Goal: Task Accomplishment & Management: Use online tool/utility

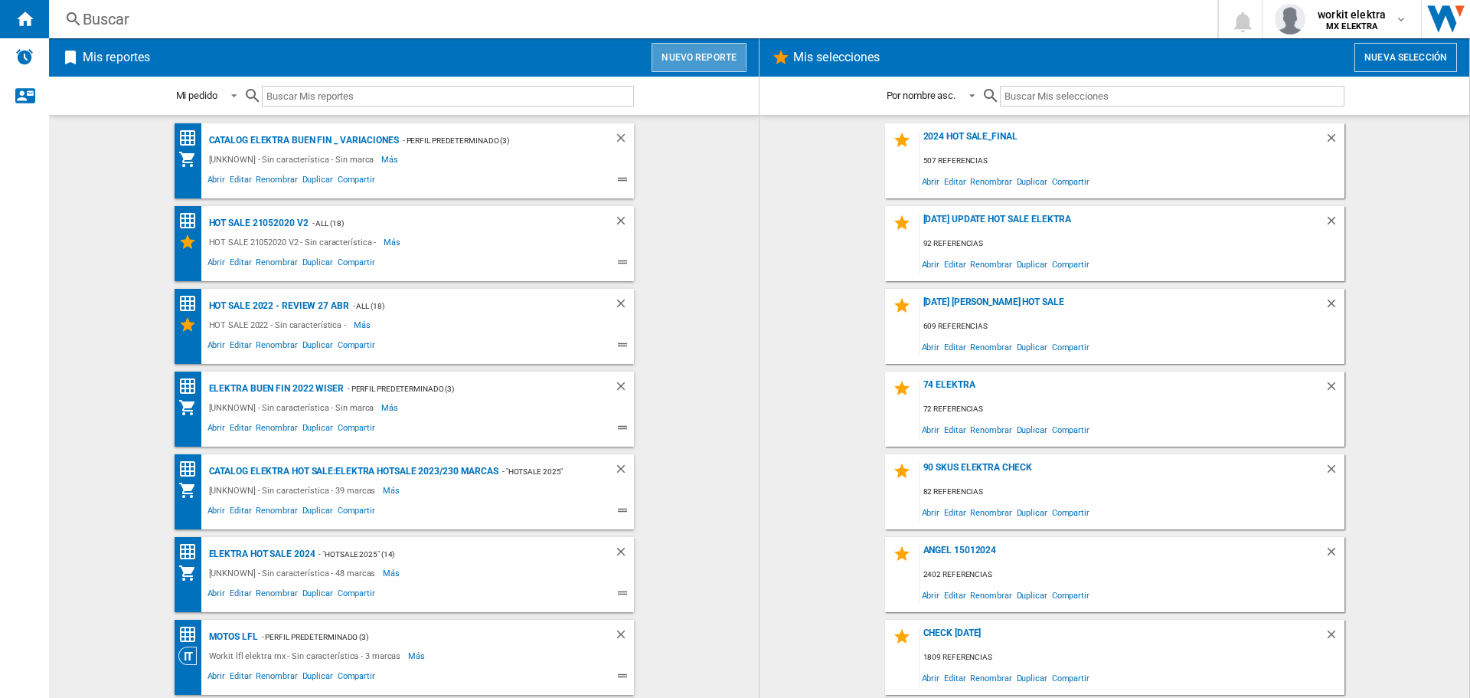
click at [693, 54] on button "Nuevo reporte" at bounding box center [699, 57] width 95 height 29
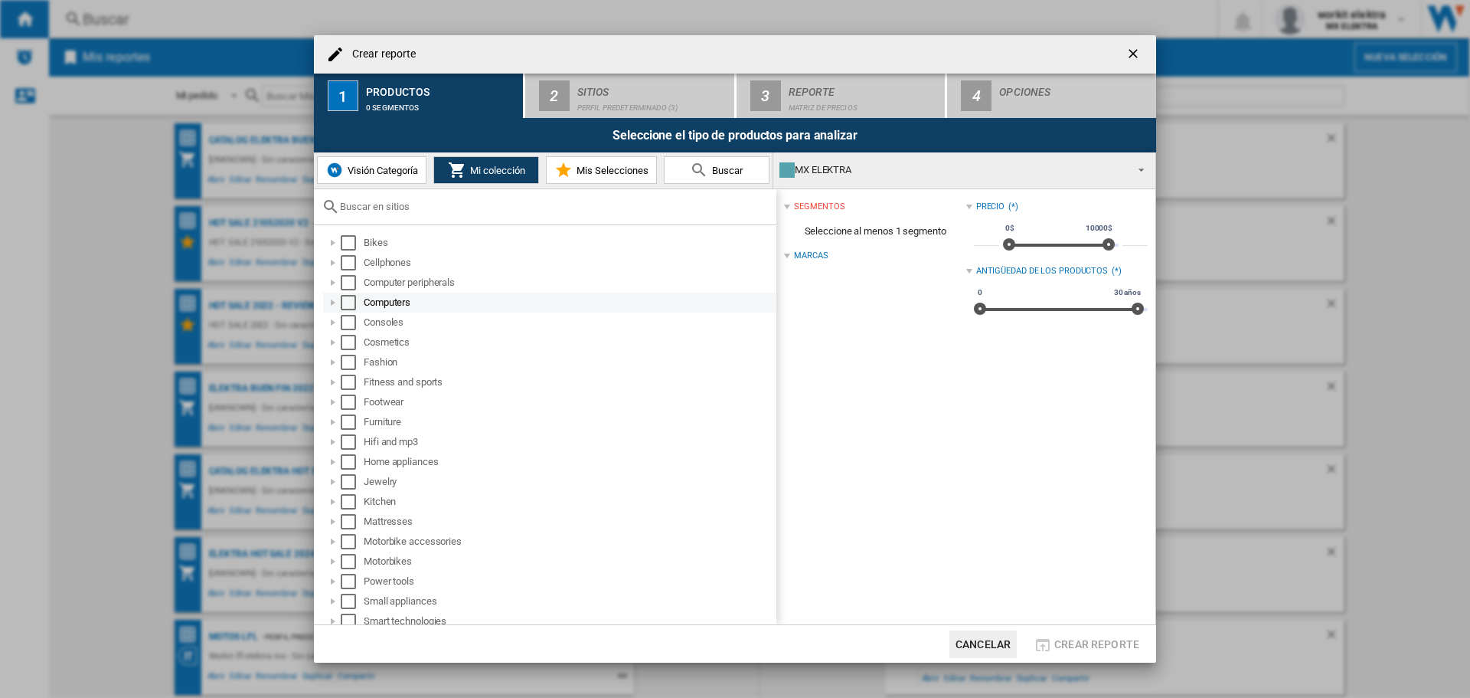
click at [351, 307] on div "Select" at bounding box center [348, 302] width 15 height 15
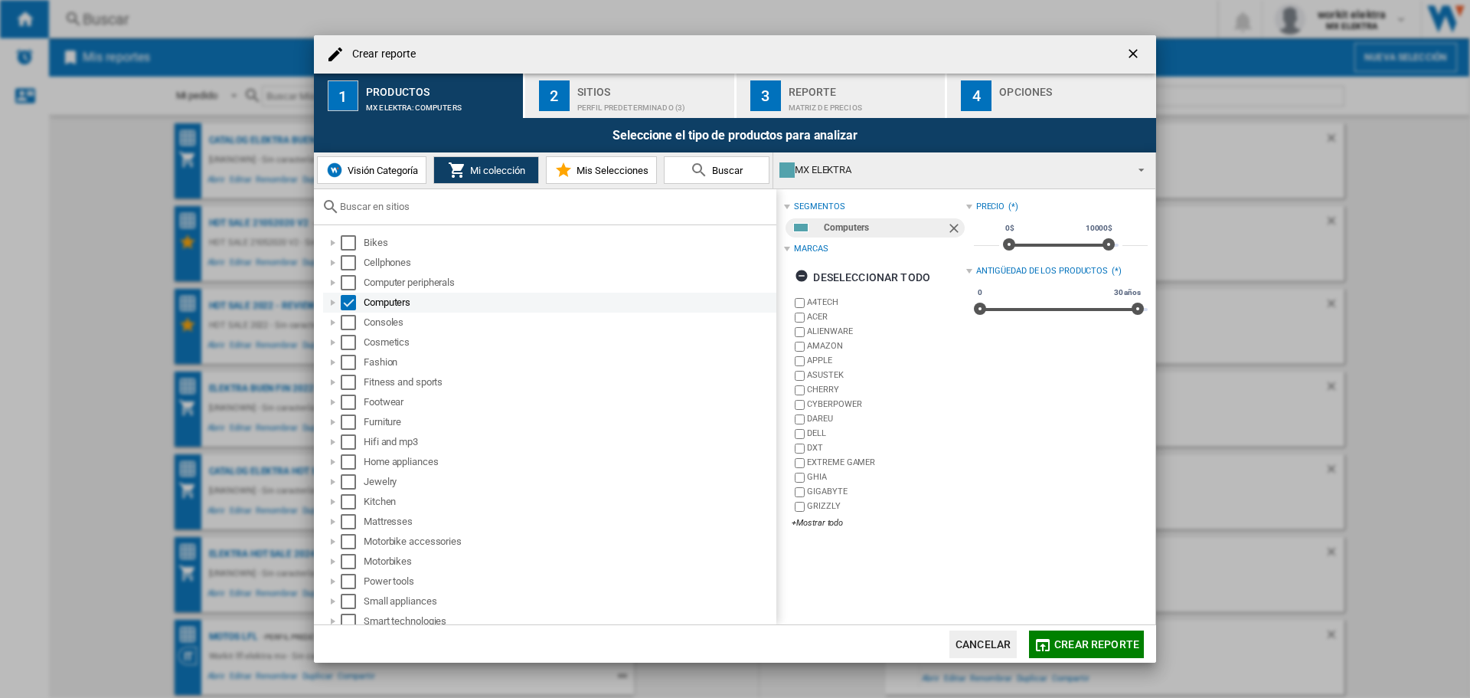
click at [332, 300] on div at bounding box center [332, 302] width 15 height 15
click at [348, 320] on div at bounding box center [349, 322] width 15 height 15
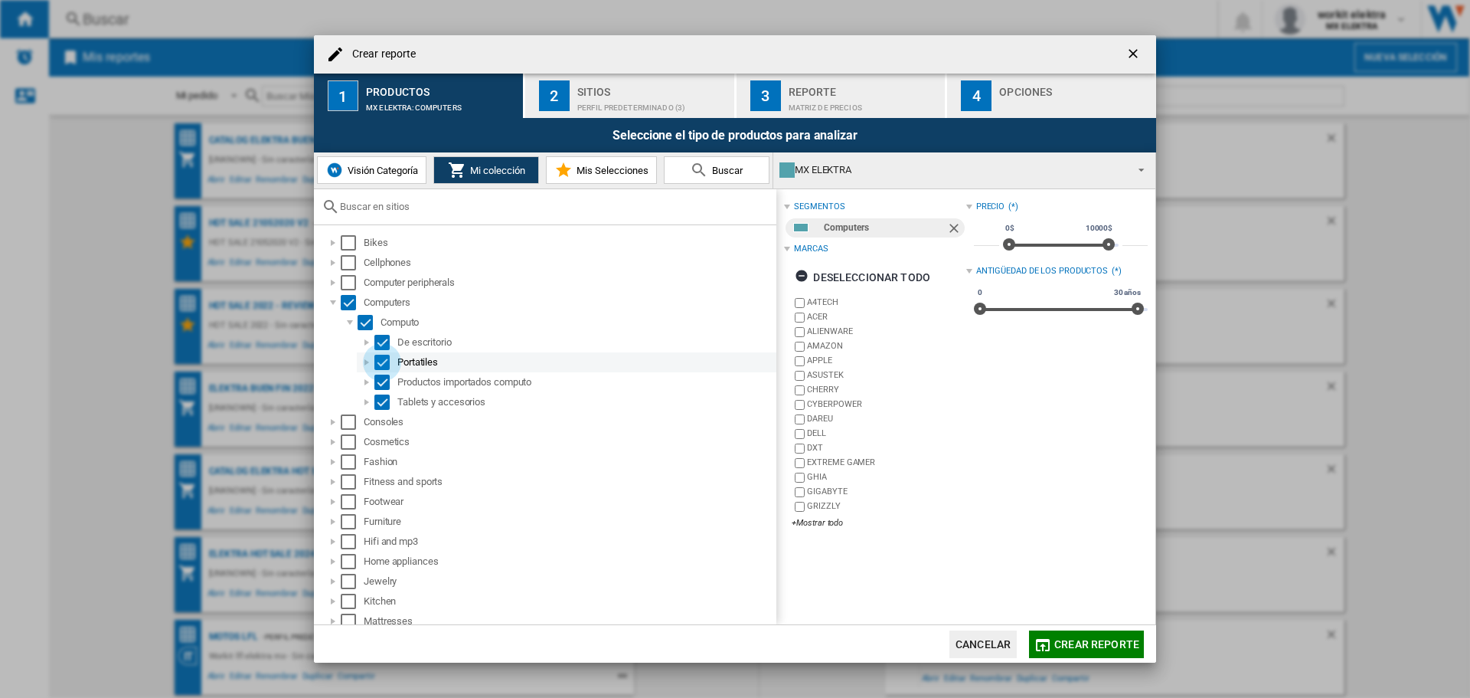
click at [378, 360] on div "Select" at bounding box center [381, 362] width 15 height 15
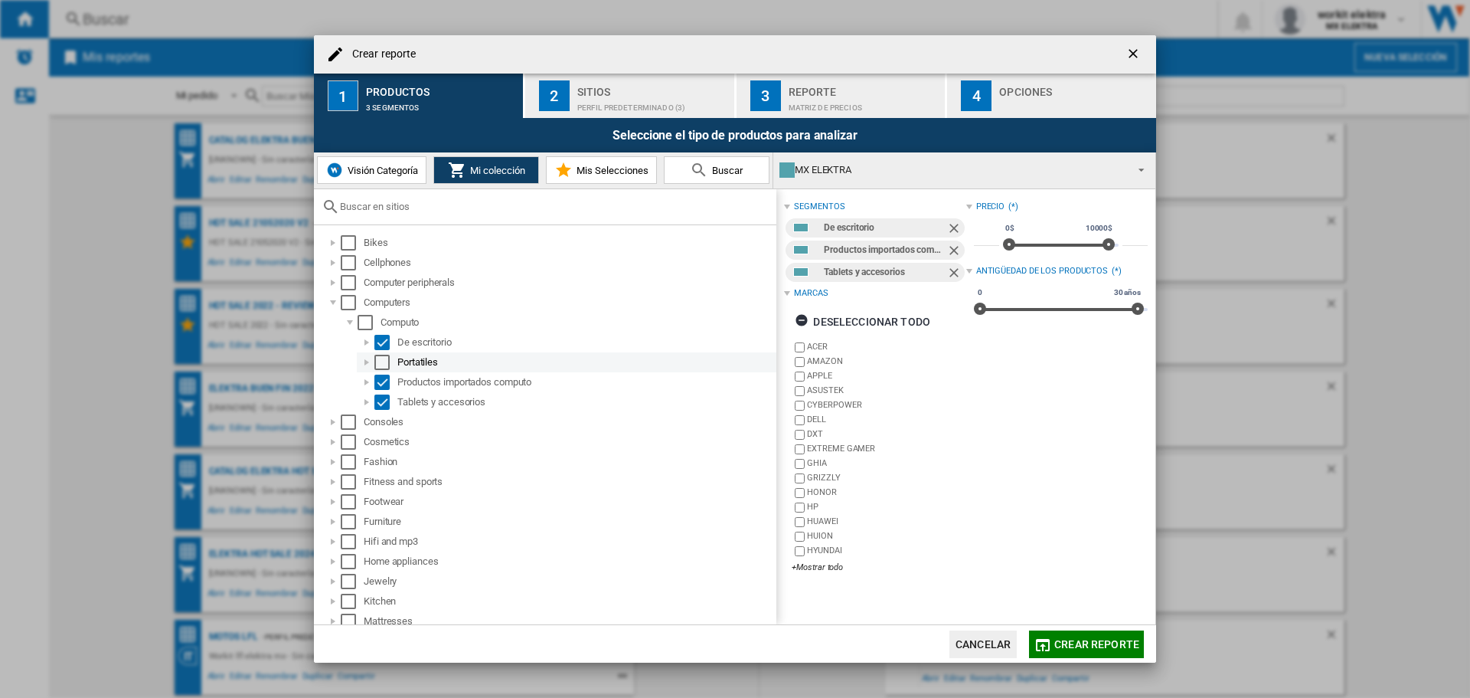
click at [371, 357] on div at bounding box center [366, 362] width 15 height 15
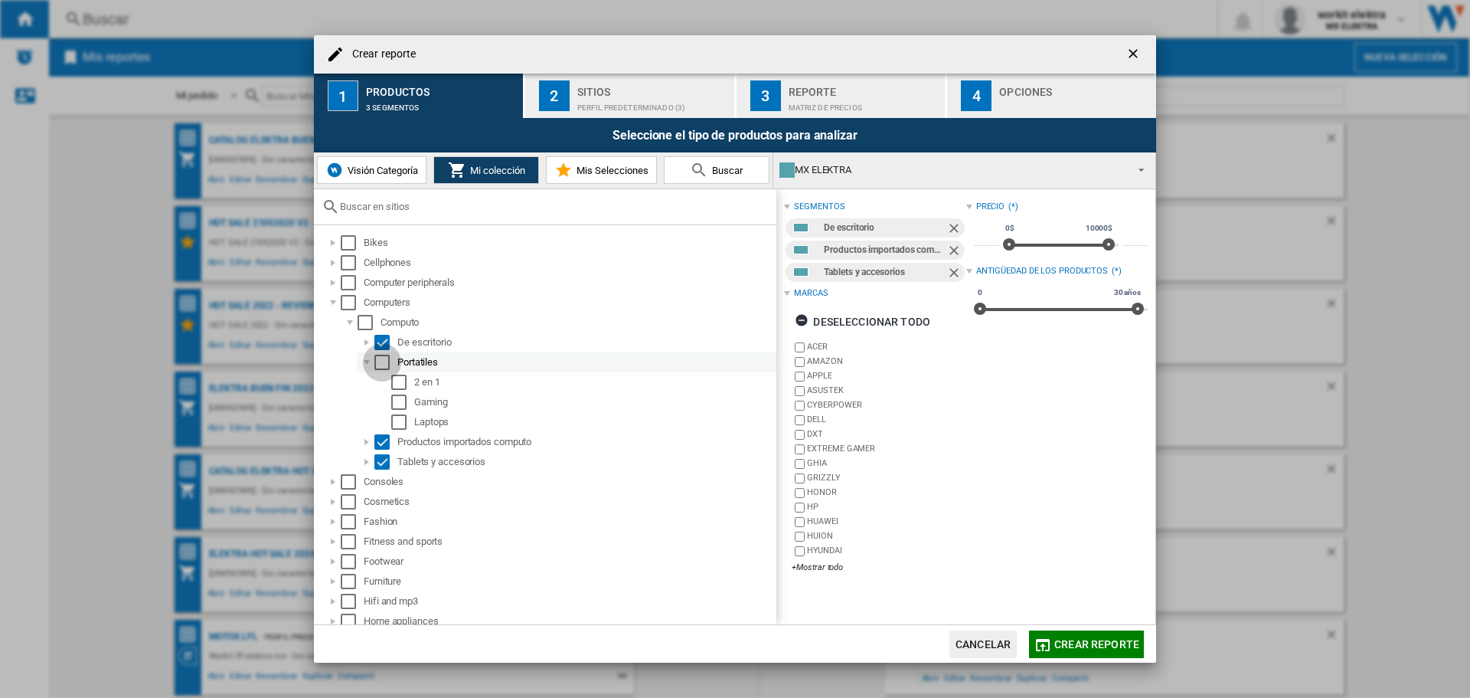
click at [379, 364] on div "Select" at bounding box center [381, 362] width 15 height 15
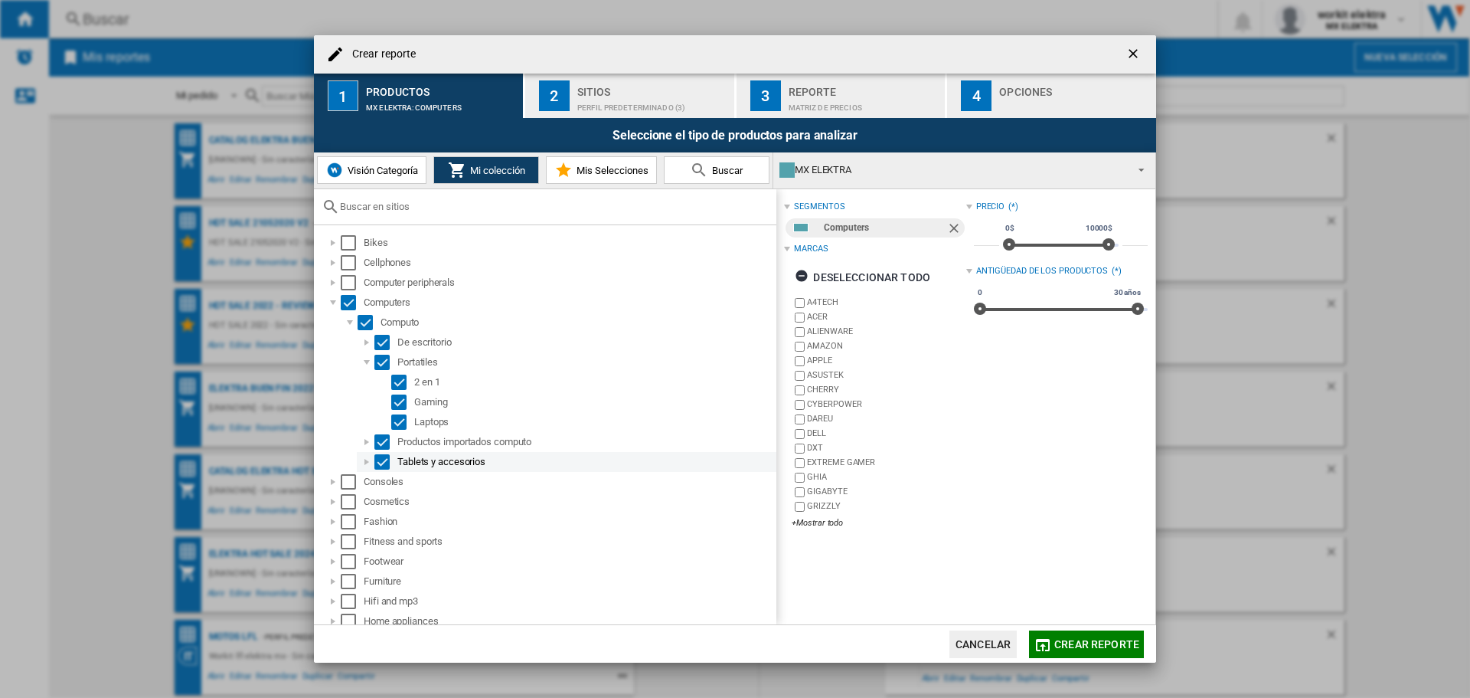
click at [381, 462] on div "Select" at bounding box center [381, 461] width 15 height 15
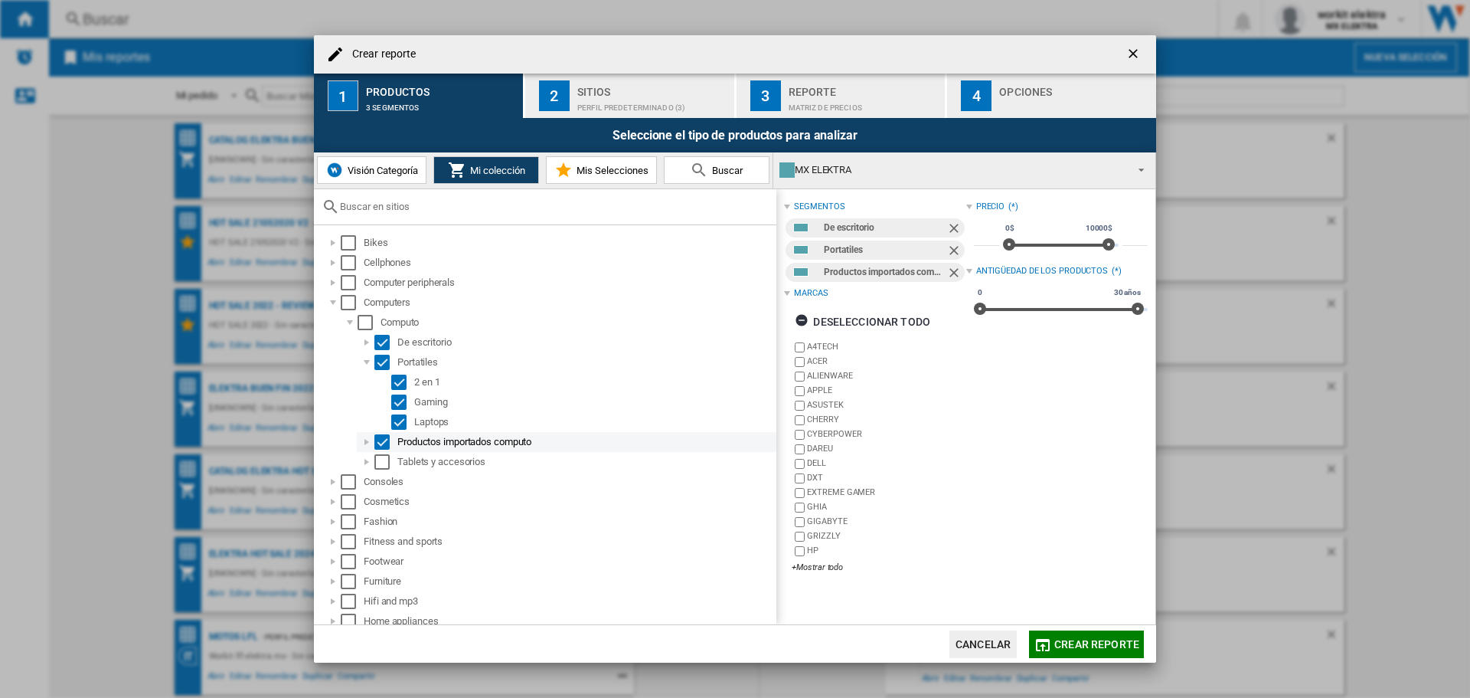
click at [368, 446] on div at bounding box center [366, 441] width 15 height 15
click at [400, 456] on div "Select" at bounding box center [398, 461] width 15 height 15
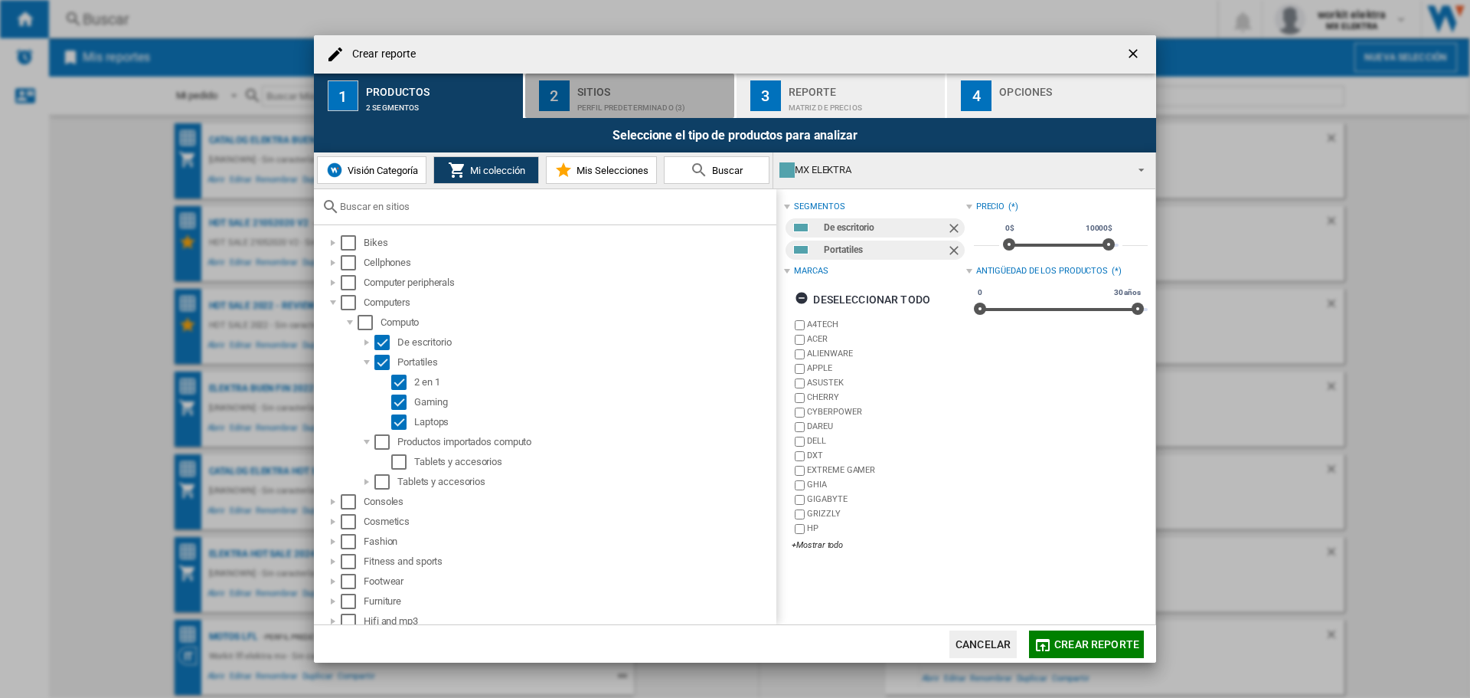
click at [626, 98] on div "Perfil predeterminado (3)" at bounding box center [652, 104] width 151 height 16
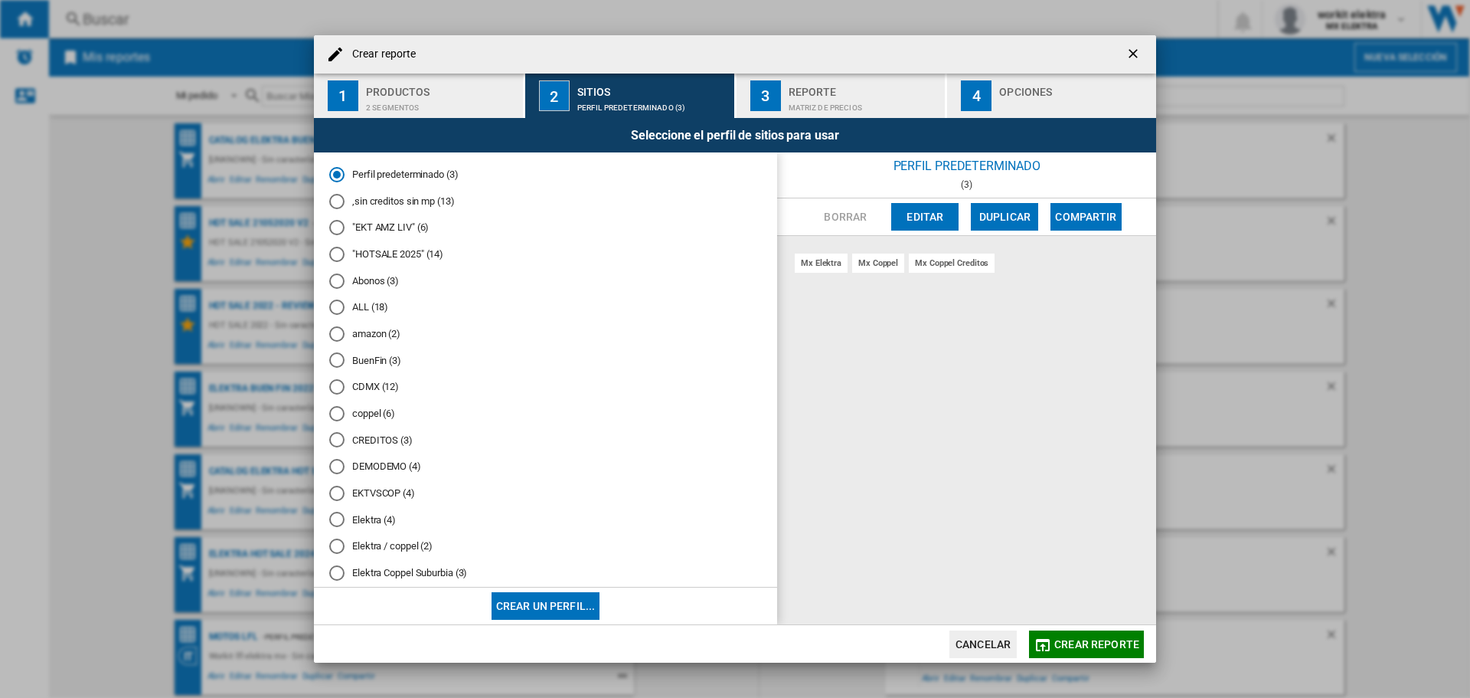
click at [384, 227] on md-radio-button ""EKT AMZ LIV" (6)" at bounding box center [545, 228] width 433 height 15
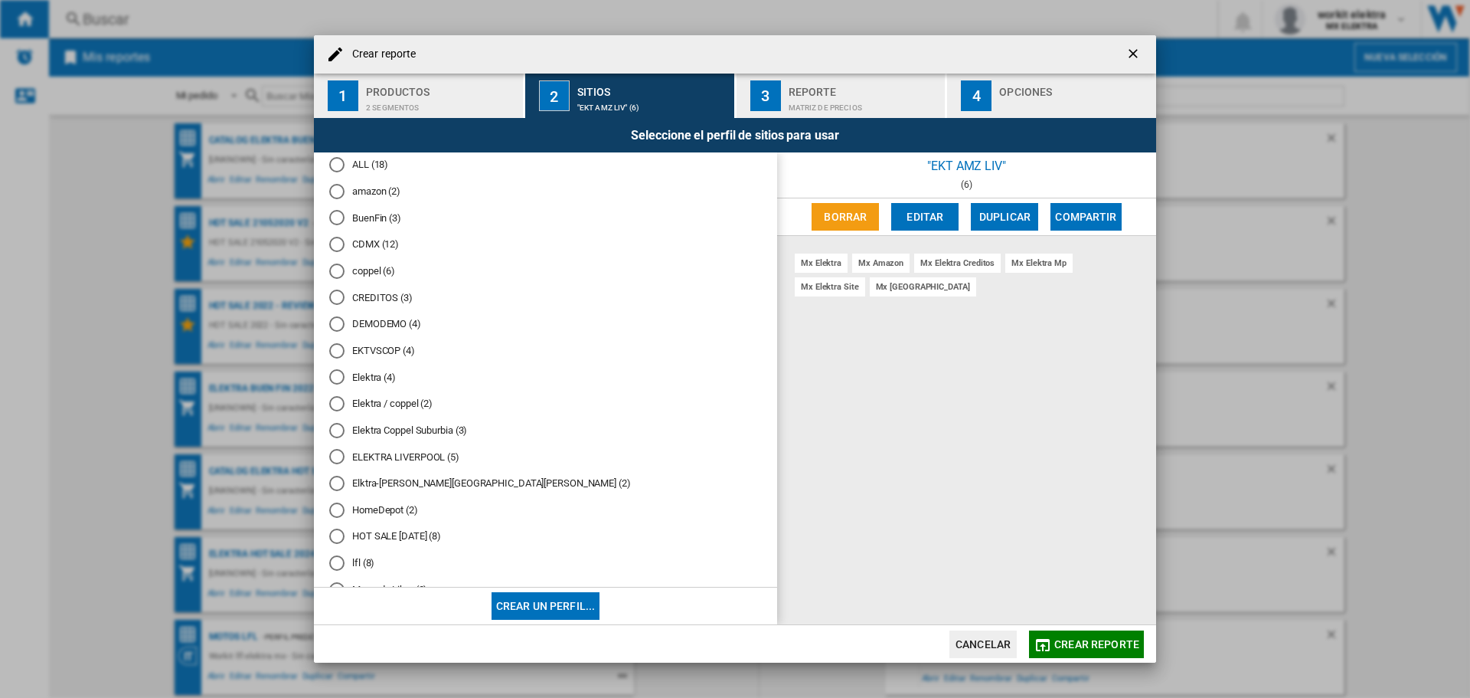
scroll to position [153, 0]
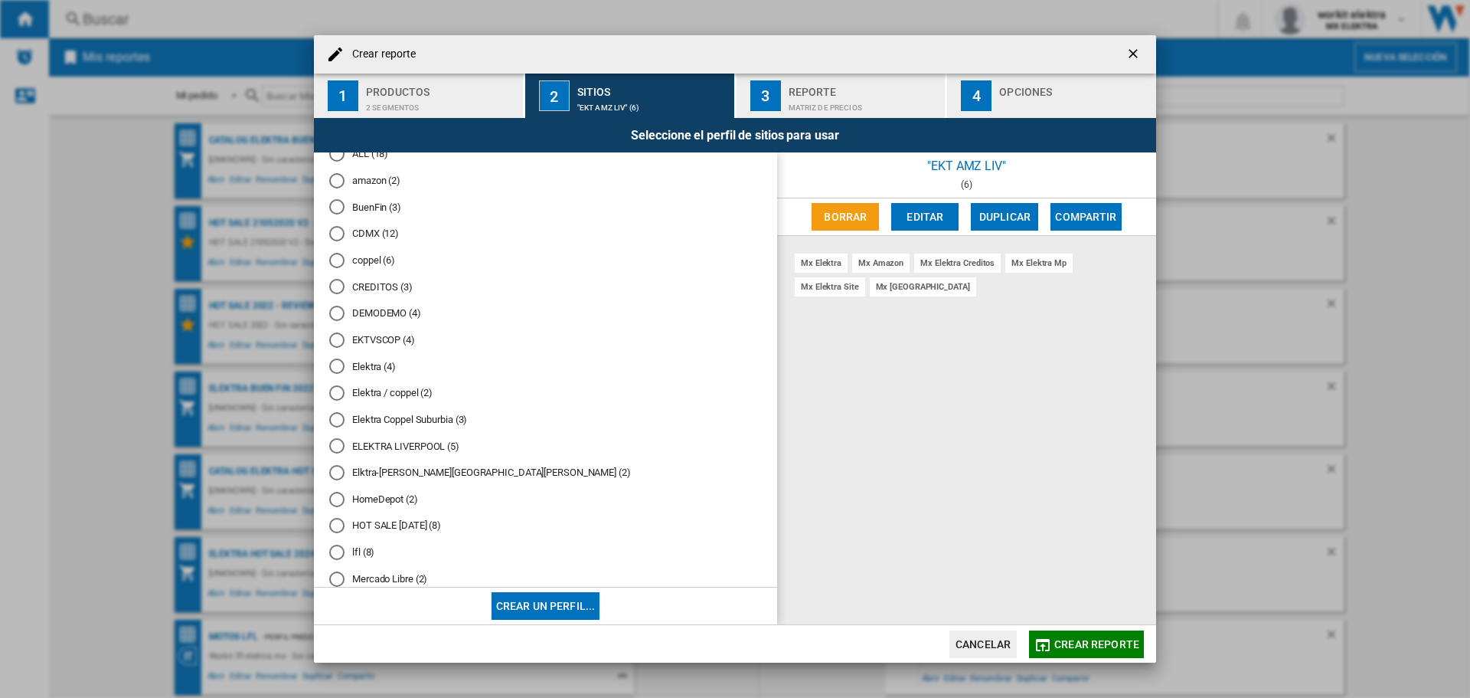
click at [380, 374] on md-radio-button "Elektra (4)" at bounding box center [545, 366] width 433 height 15
click at [1104, 643] on span "Crear reporte" at bounding box center [1097, 644] width 85 height 12
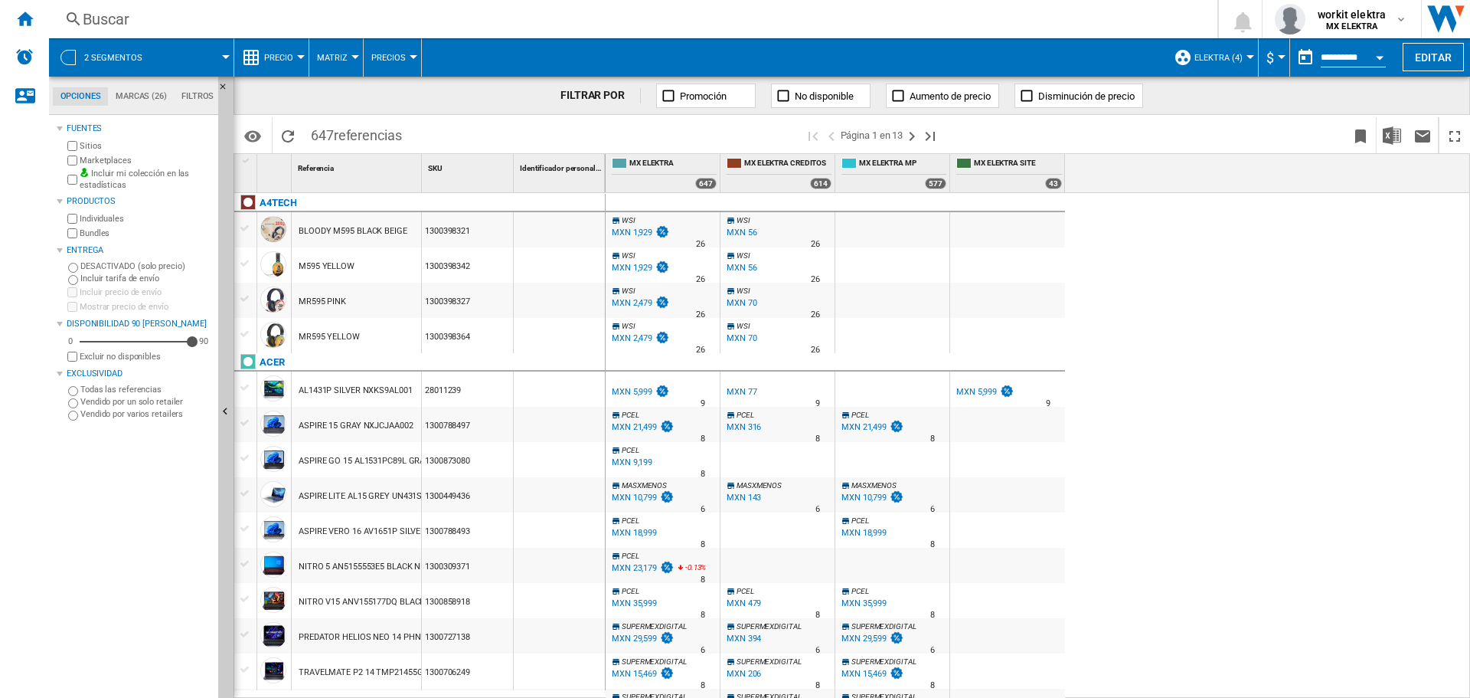
drag, startPoint x: 313, startPoint y: 133, endPoint x: 357, endPoint y: 132, distance: 43.7
click at [357, 132] on span "647 referencias" at bounding box center [356, 133] width 106 height 32
click at [372, 133] on span "referencias" at bounding box center [368, 135] width 68 height 16
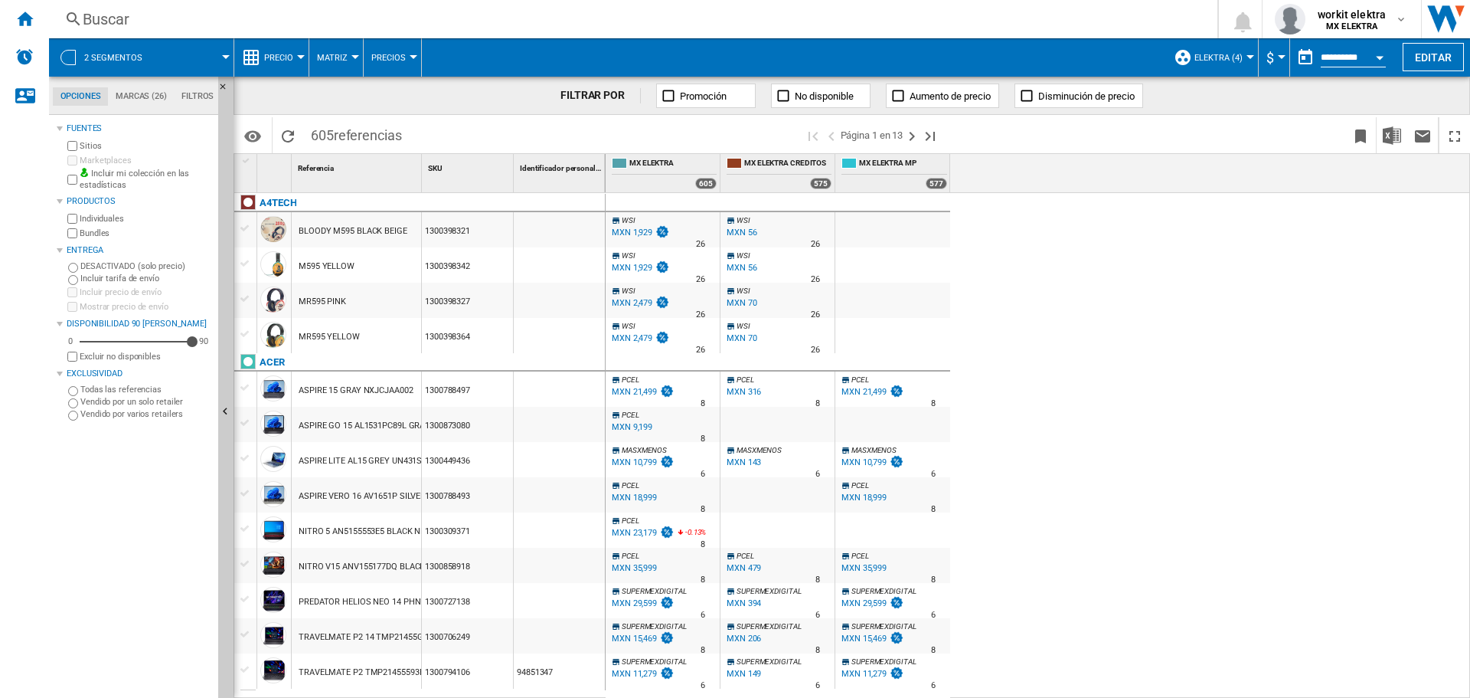
click at [160, 51] on div "2 segmentos" at bounding box center [141, 57] width 169 height 38
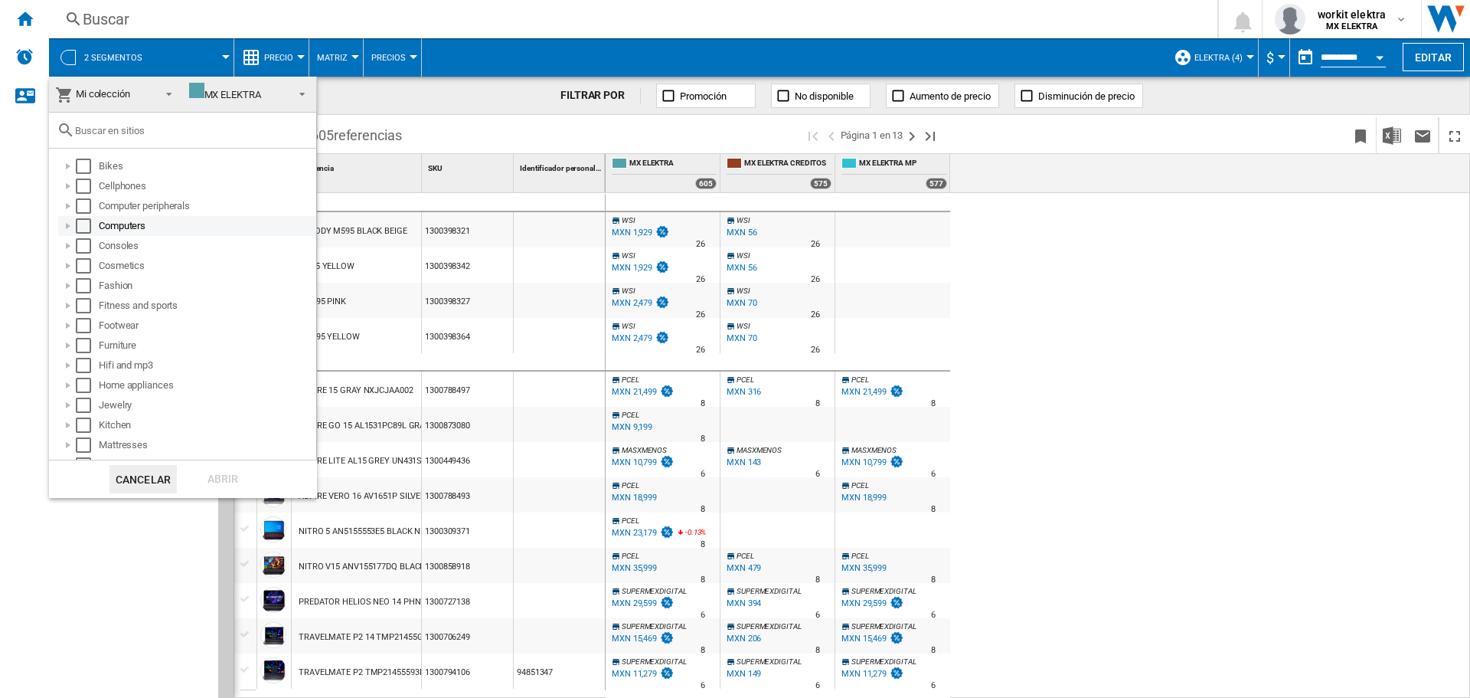
click at [73, 225] on div at bounding box center [67, 225] width 15 height 15
click at [84, 245] on div at bounding box center [84, 245] width 15 height 15
click at [111, 265] on div "Select" at bounding box center [117, 265] width 15 height 15
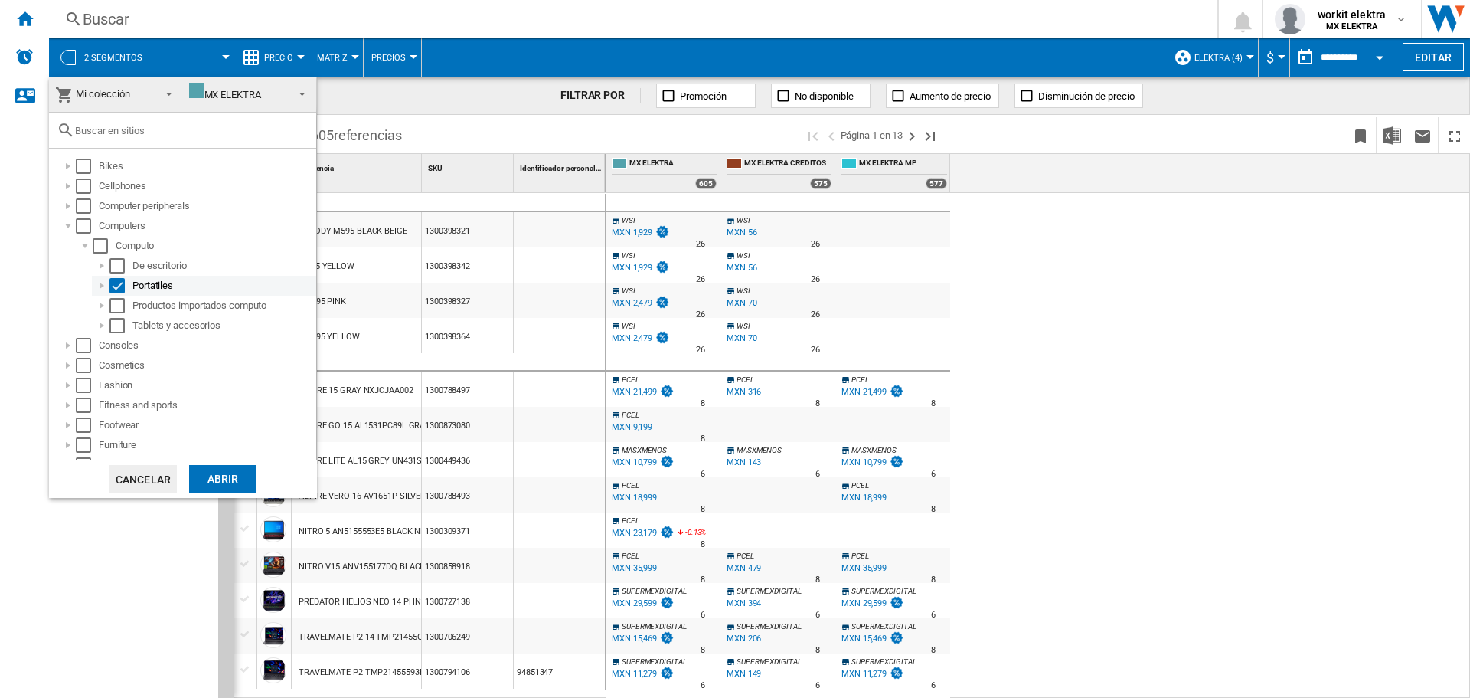
click at [116, 281] on div "Select" at bounding box center [117, 285] width 15 height 15
click at [70, 224] on div at bounding box center [67, 225] width 15 height 15
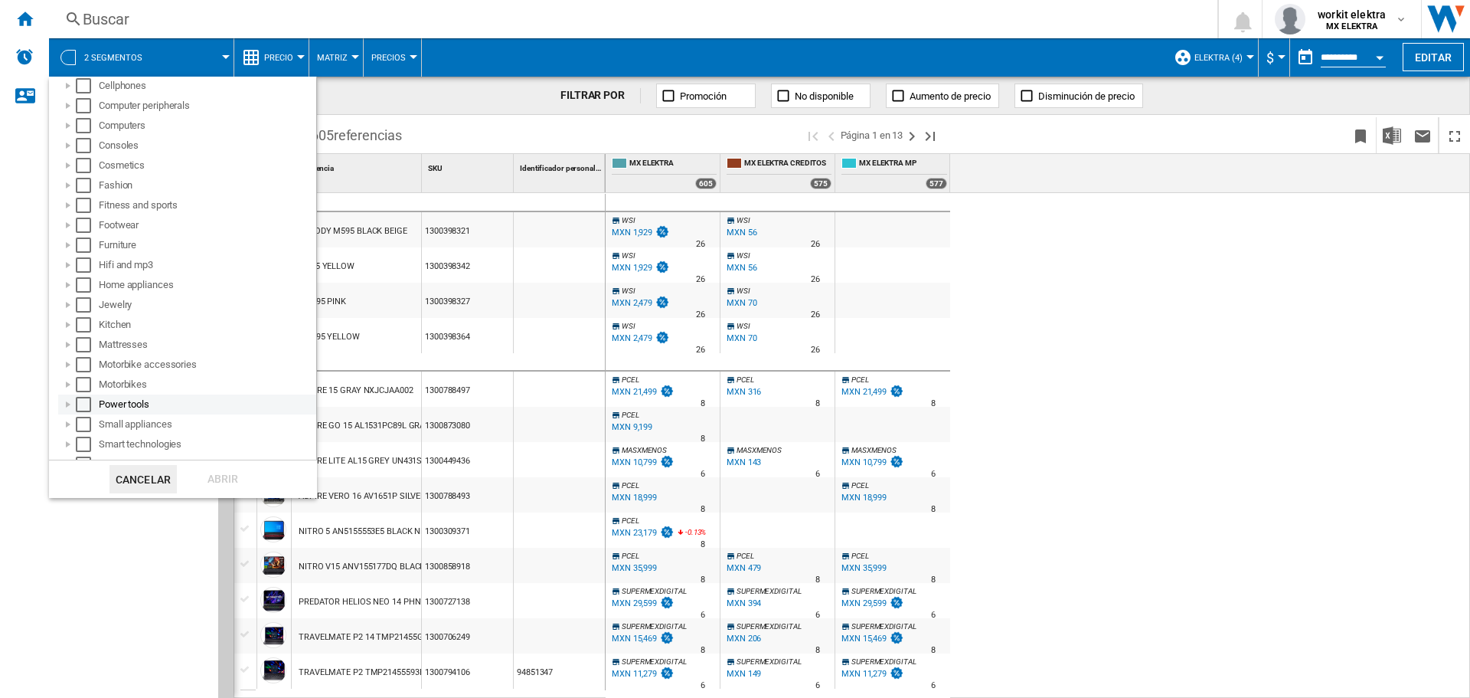
scroll to position [234, 0]
click at [64, 429] on div at bounding box center [67, 429] width 15 height 15
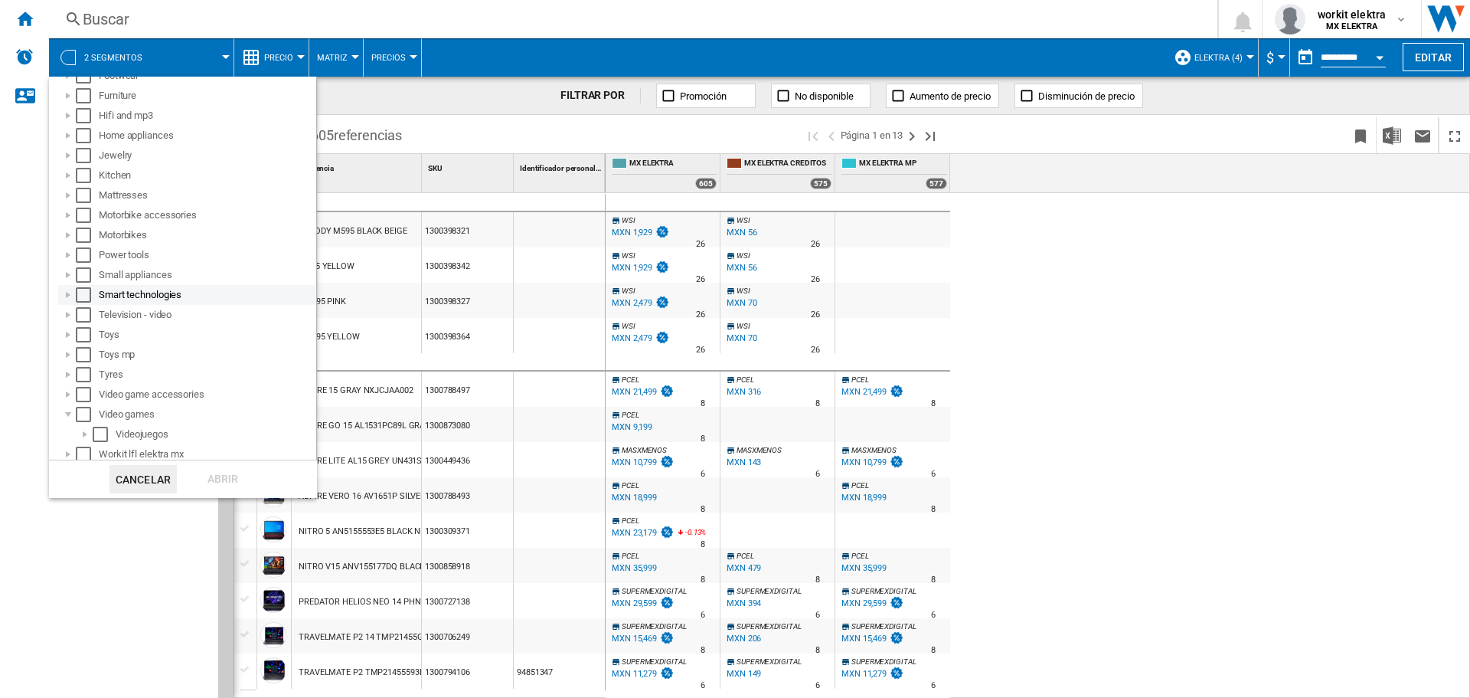
scroll to position [254, 0]
click at [85, 428] on div at bounding box center [84, 429] width 15 height 15
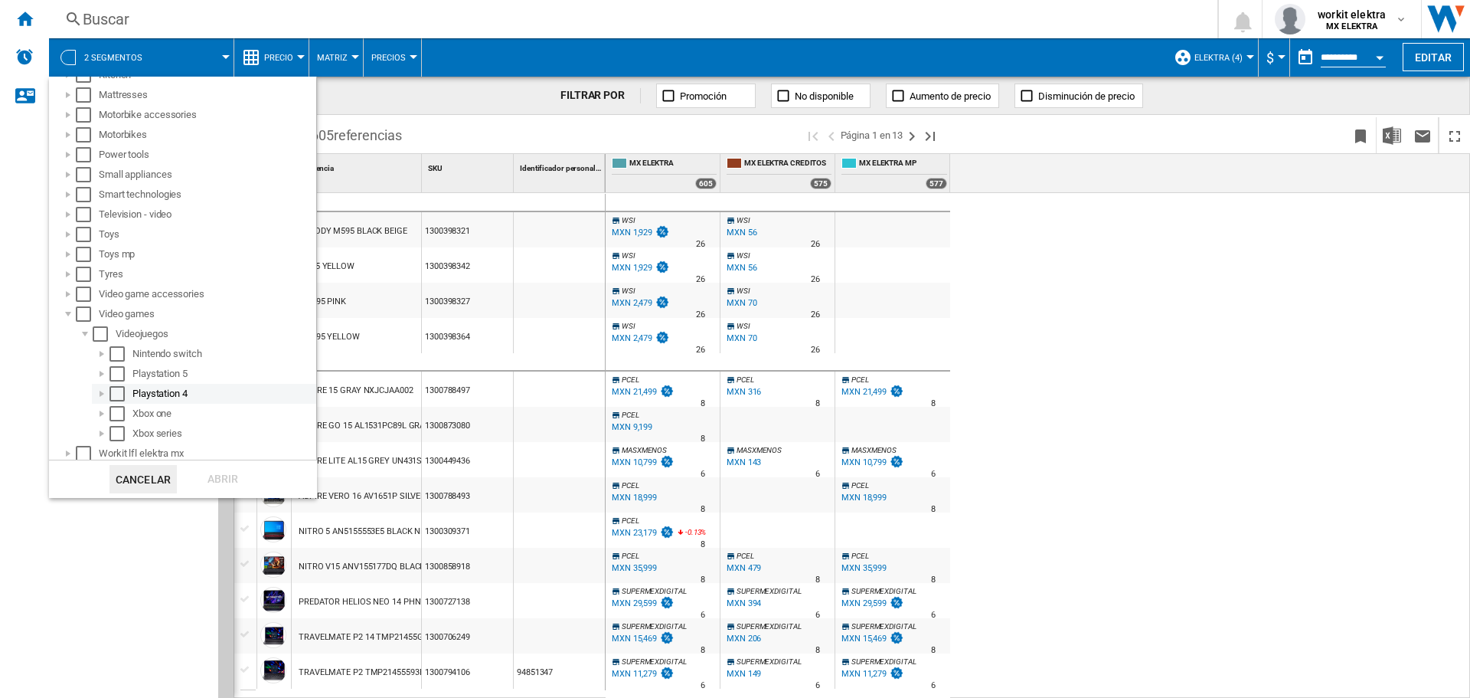
scroll to position [354, 0]
click at [84, 307] on div "Select" at bounding box center [83, 309] width 15 height 15
click at [237, 483] on div "Abrir" at bounding box center [222, 479] width 67 height 28
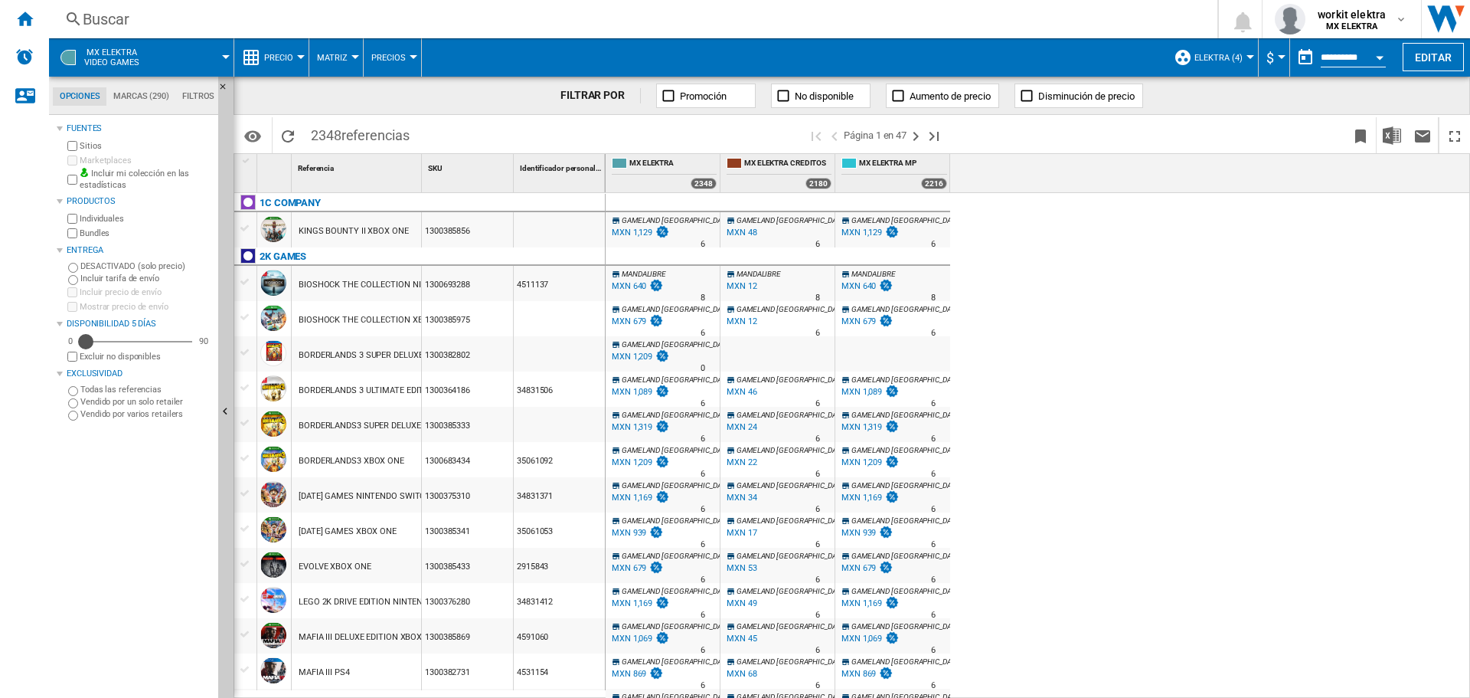
drag, startPoint x: 188, startPoint y: 342, endPoint x: 87, endPoint y: 348, distance: 101.3
click at [87, 348] on div "Disponibilidad" at bounding box center [85, 341] width 15 height 15
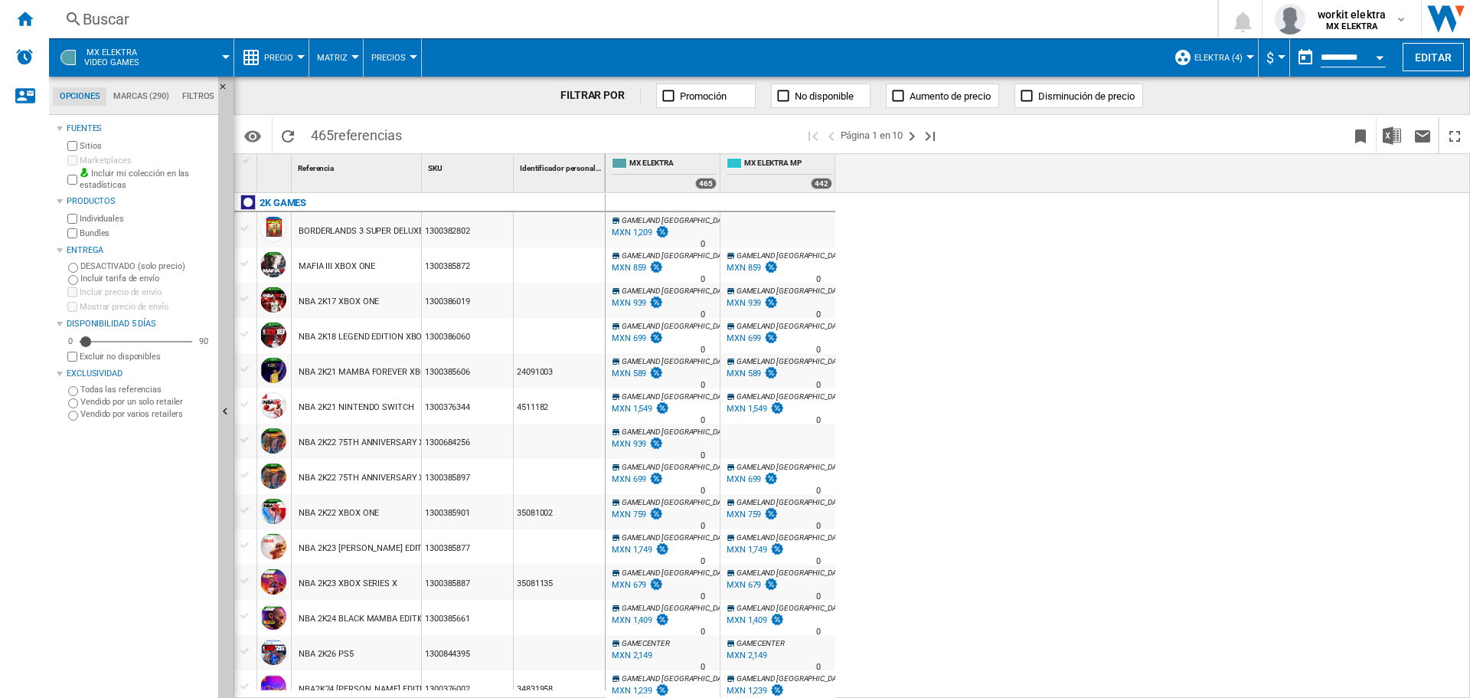
drag, startPoint x: 314, startPoint y: 134, endPoint x: 412, endPoint y: 139, distance: 98.1
click at [412, 139] on div "Identificadores SKU - Stock Keeping Unit EAN - European Article Numbering Mostr…" at bounding box center [852, 134] width 1237 height 38
click at [228, 57] on div at bounding box center [226, 57] width 8 height 4
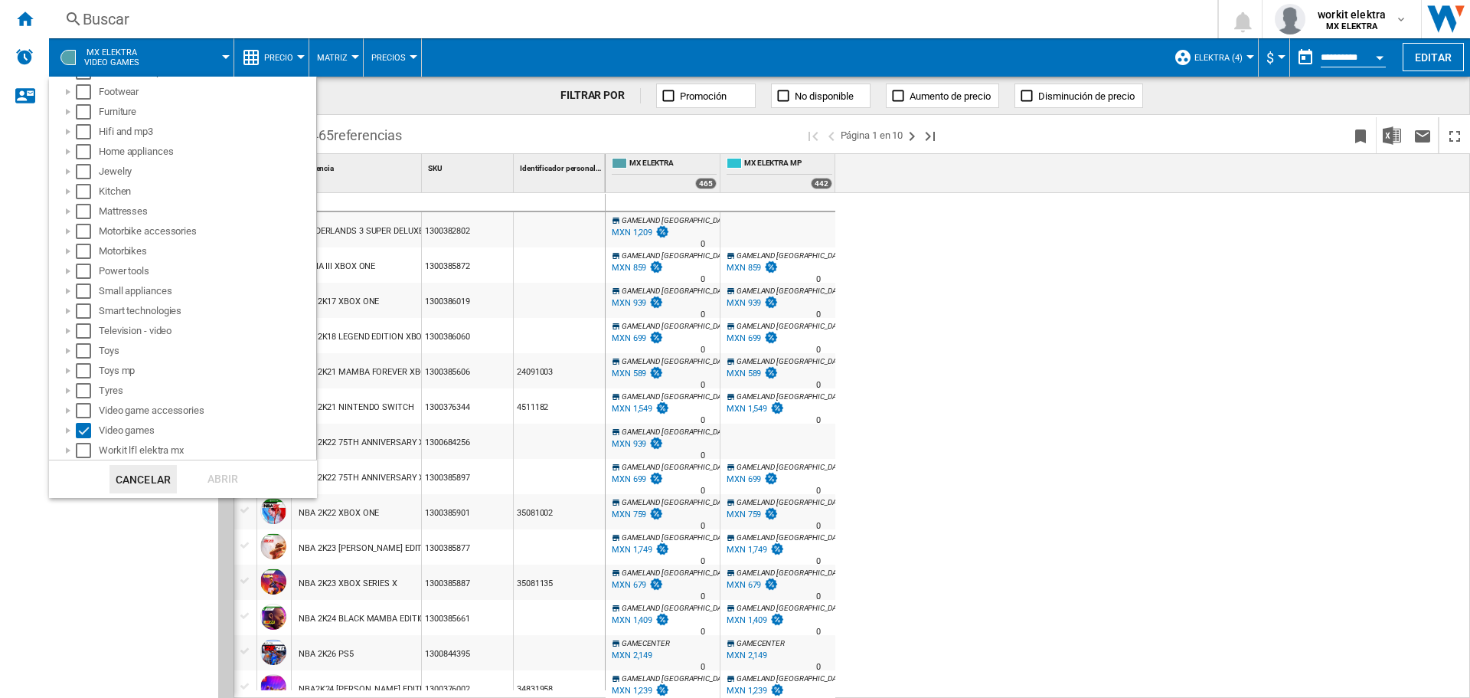
scroll to position [234, 0]
click at [64, 432] on div at bounding box center [67, 429] width 15 height 15
click at [85, 429] on div at bounding box center [84, 429] width 15 height 15
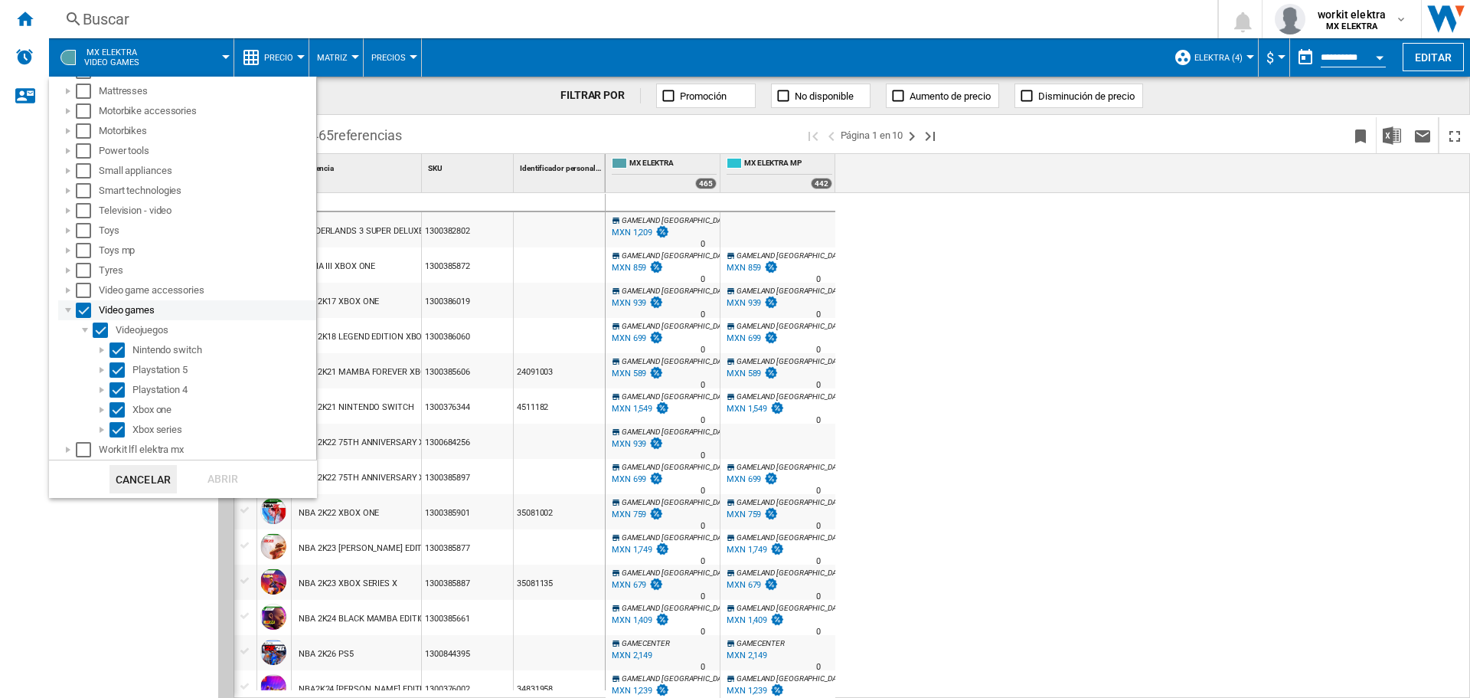
click at [90, 312] on div "Select" at bounding box center [83, 309] width 15 height 15
click at [123, 389] on div "Select" at bounding box center [117, 389] width 15 height 15
click at [217, 485] on div "Abrir" at bounding box center [222, 479] width 67 height 28
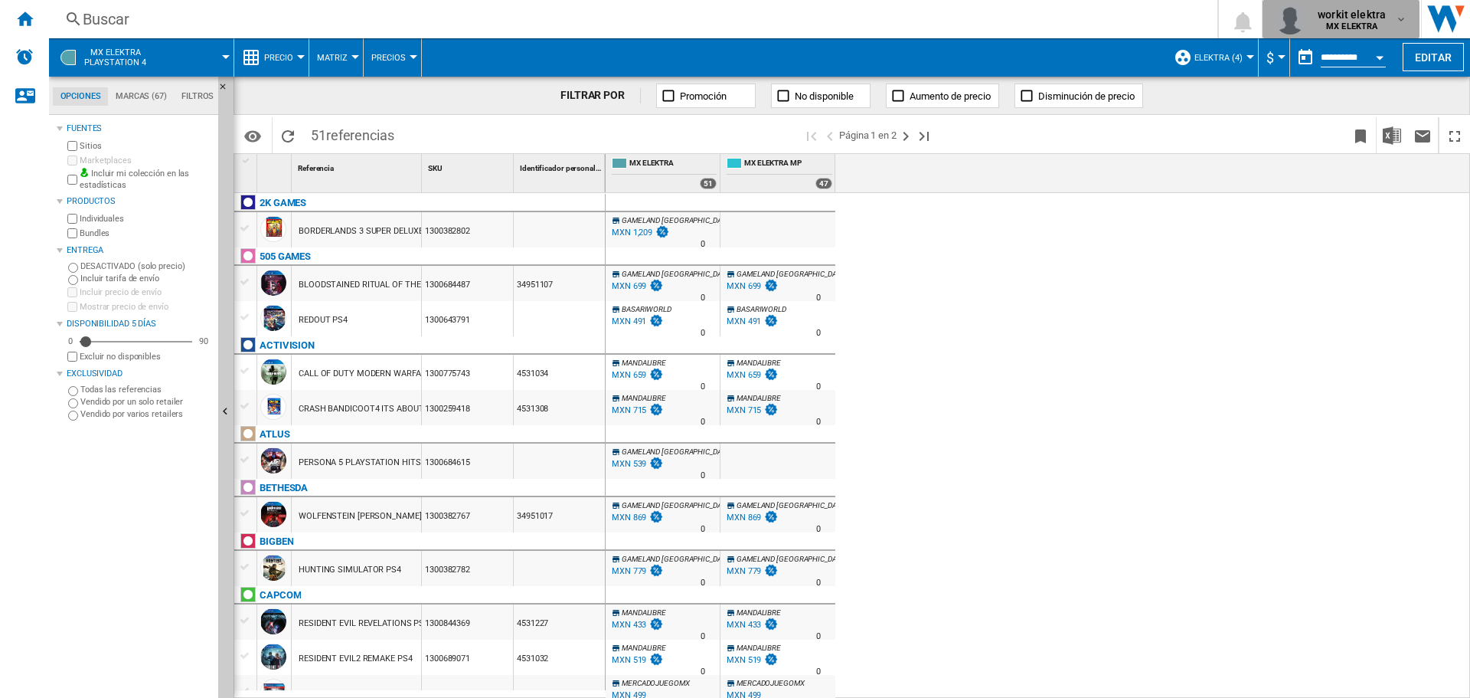
click at [1347, 18] on span "workit elektra" at bounding box center [1352, 14] width 68 height 15
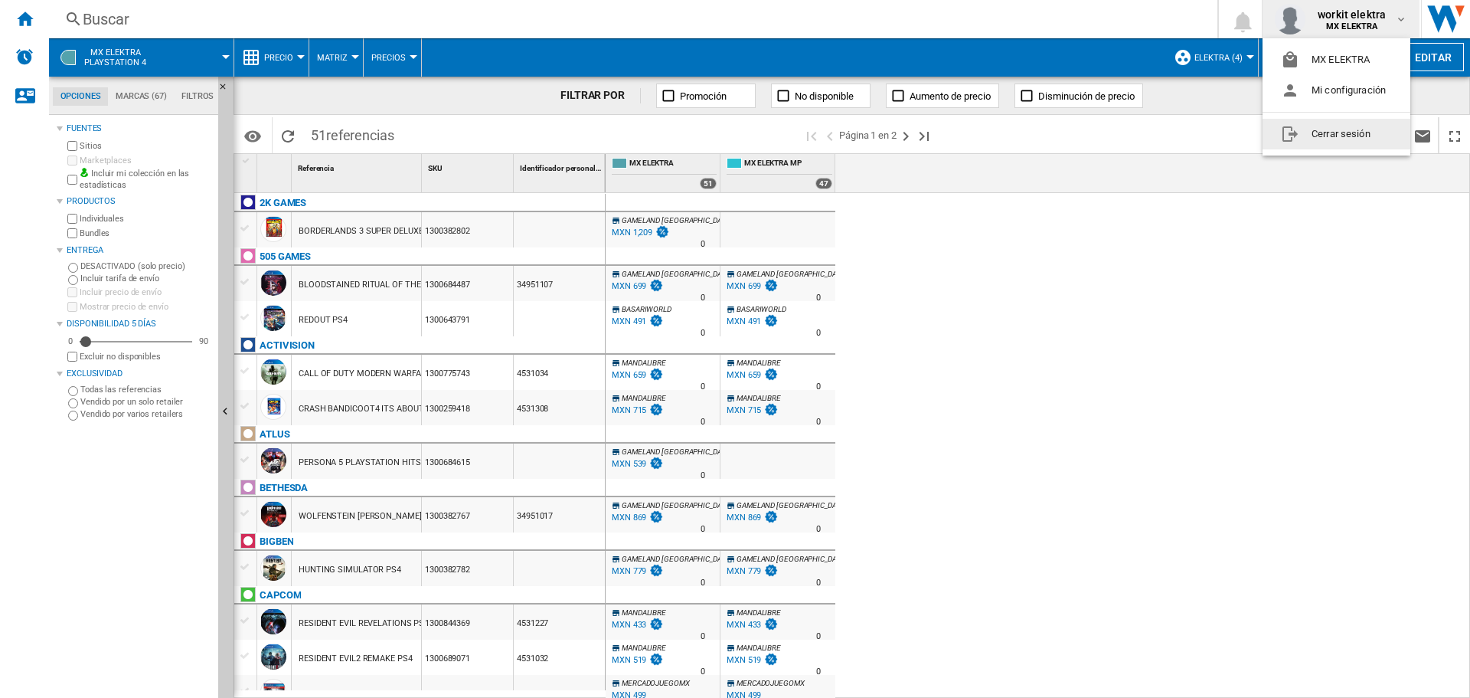
click at [1198, 367] on md-backdrop at bounding box center [735, 349] width 1470 height 698
